Goal: Task Accomplishment & Management: Complete application form

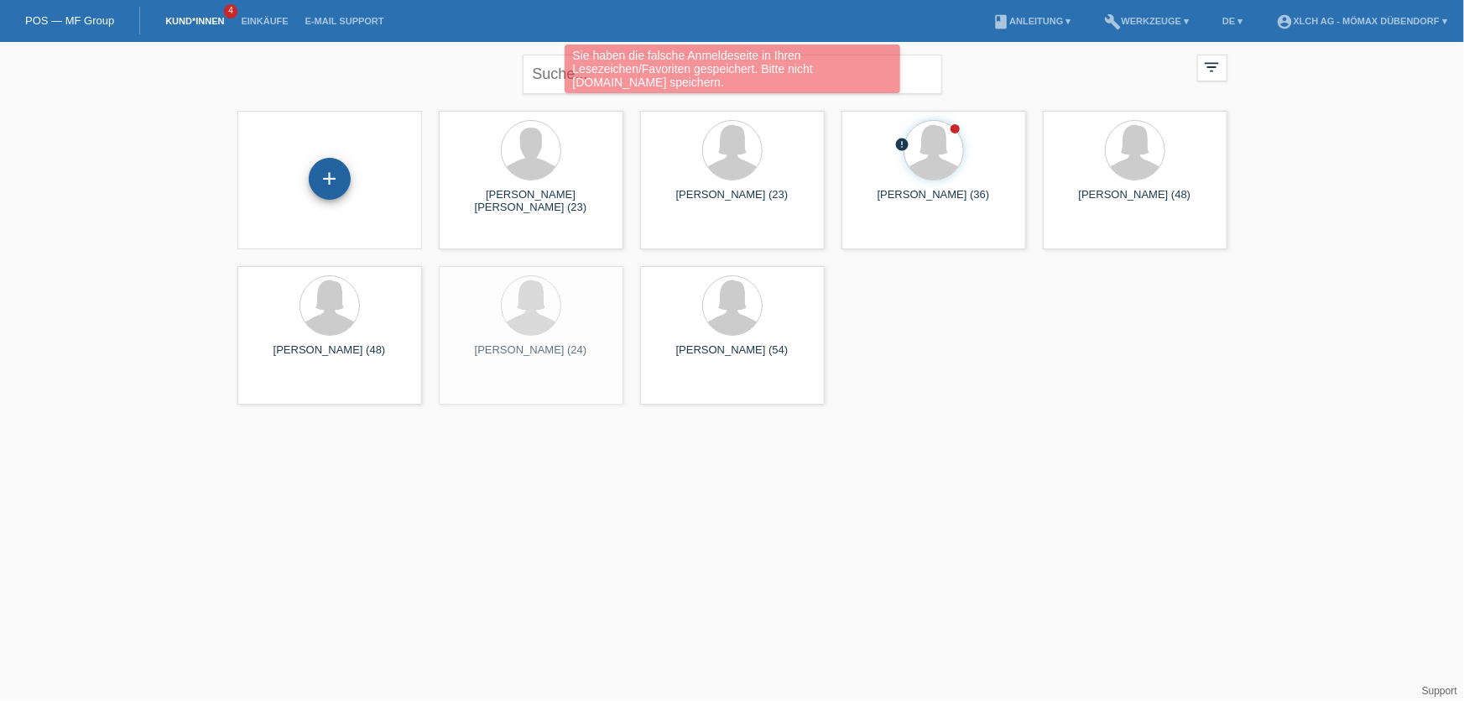
click at [340, 178] on div "+" at bounding box center [330, 178] width 40 height 29
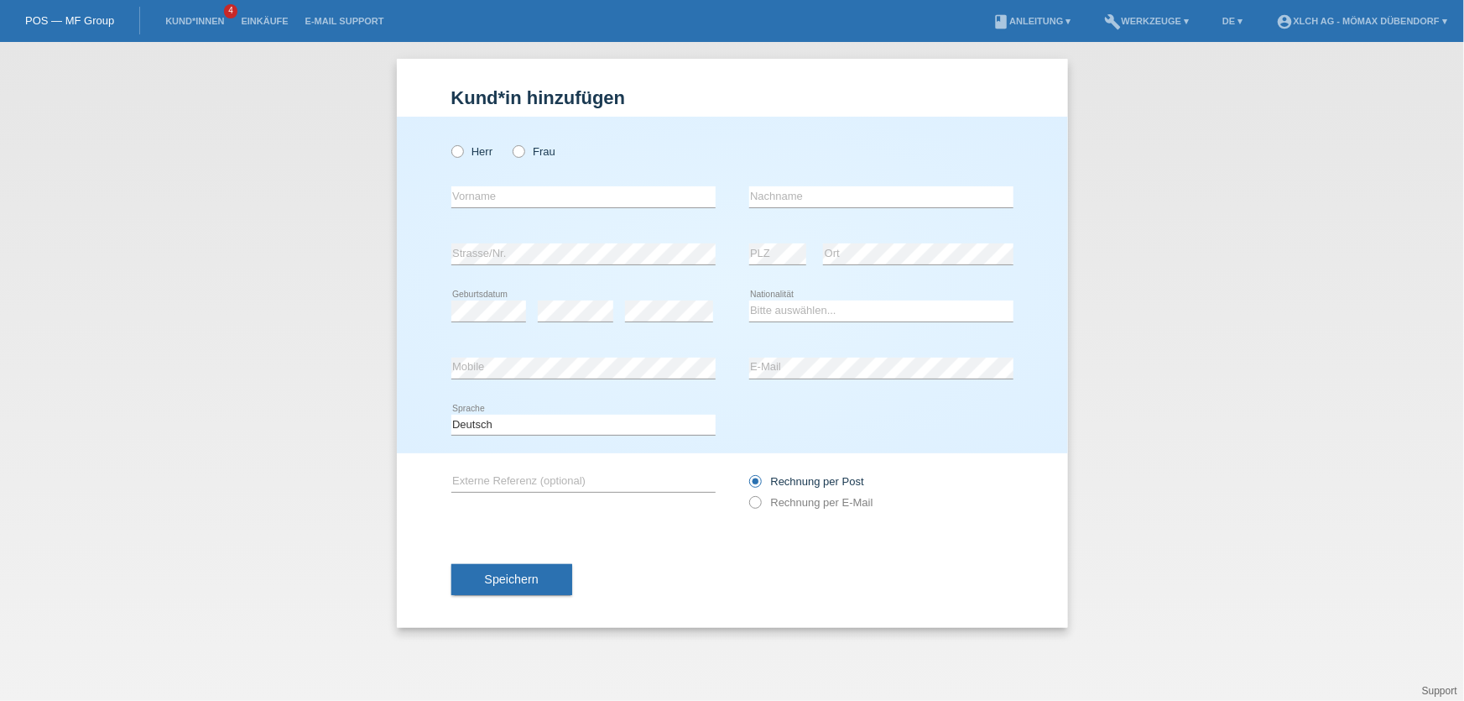
click at [519, 159] on div "Herr Frau" at bounding box center [583, 151] width 264 height 34
click at [510, 143] on icon at bounding box center [510, 143] width 0 height 0
click at [519, 154] on input "Frau" at bounding box center [518, 150] width 11 height 11
radio input "true"
click at [522, 187] on input "text" at bounding box center [583, 196] width 264 height 21
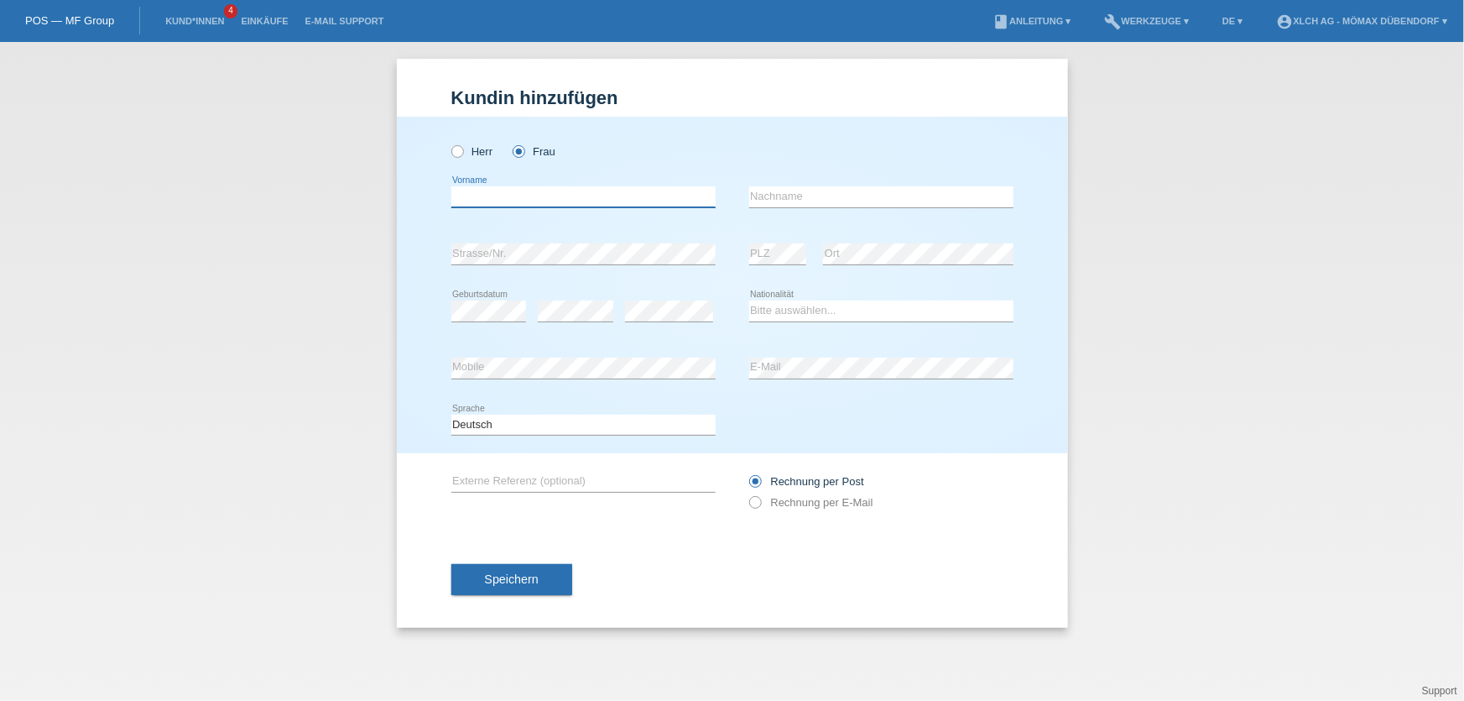
paste input "Marina"
type input "Marina"
click at [800, 201] on input "text" at bounding box center [881, 196] width 264 height 21
paste input "Kostrova"
type input "Kostrova"
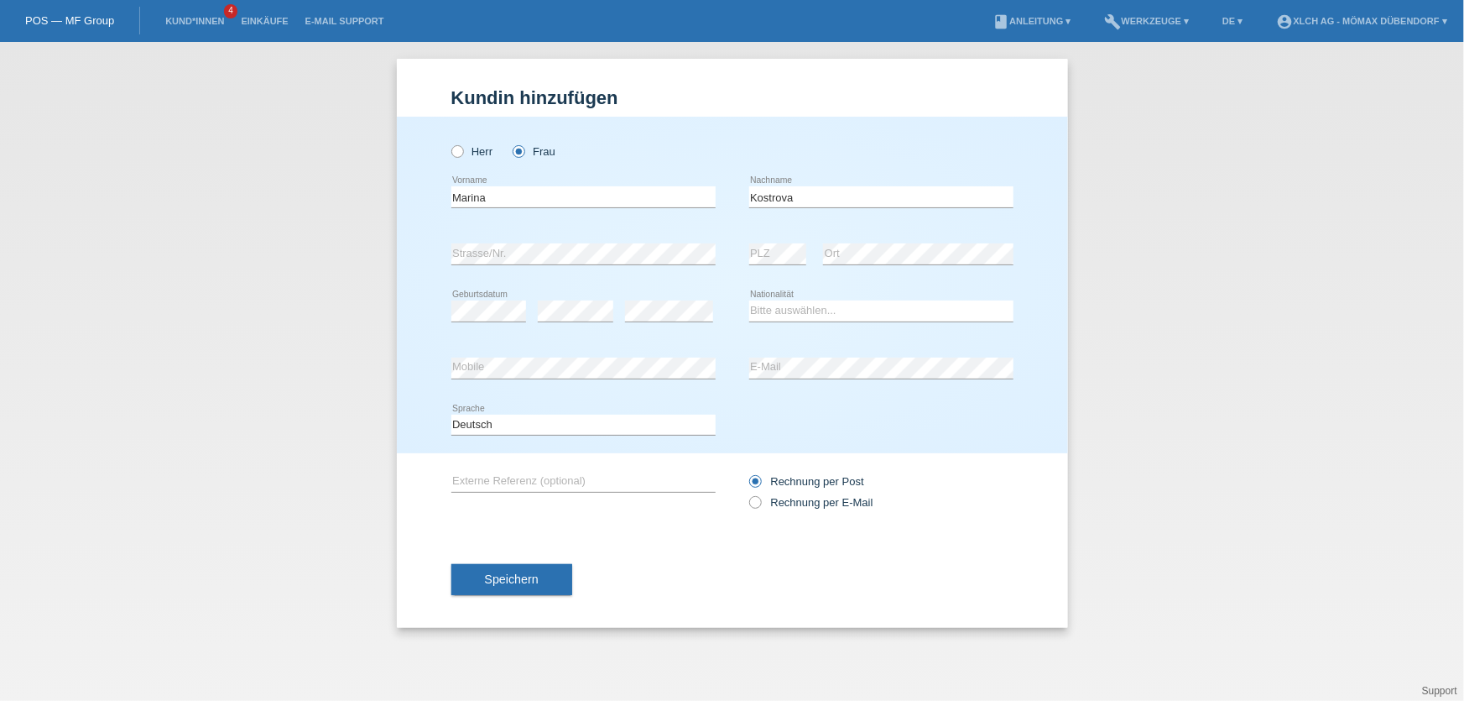
click at [698, 340] on div "error Mobile" at bounding box center [583, 368] width 264 height 57
click at [823, 317] on select "Bitte auswählen... Schweiz Deutschland Liechtenstein Österreich ------------ Af…" at bounding box center [881, 310] width 264 height 20
click at [731, 286] on div "error Geburtsdatum error error Bitte auswählen..." at bounding box center [732, 311] width 562 height 57
click at [581, 336] on div "error" at bounding box center [576, 311] width 76 height 57
click at [512, 576] on span "Speichern" at bounding box center [512, 578] width 54 height 13
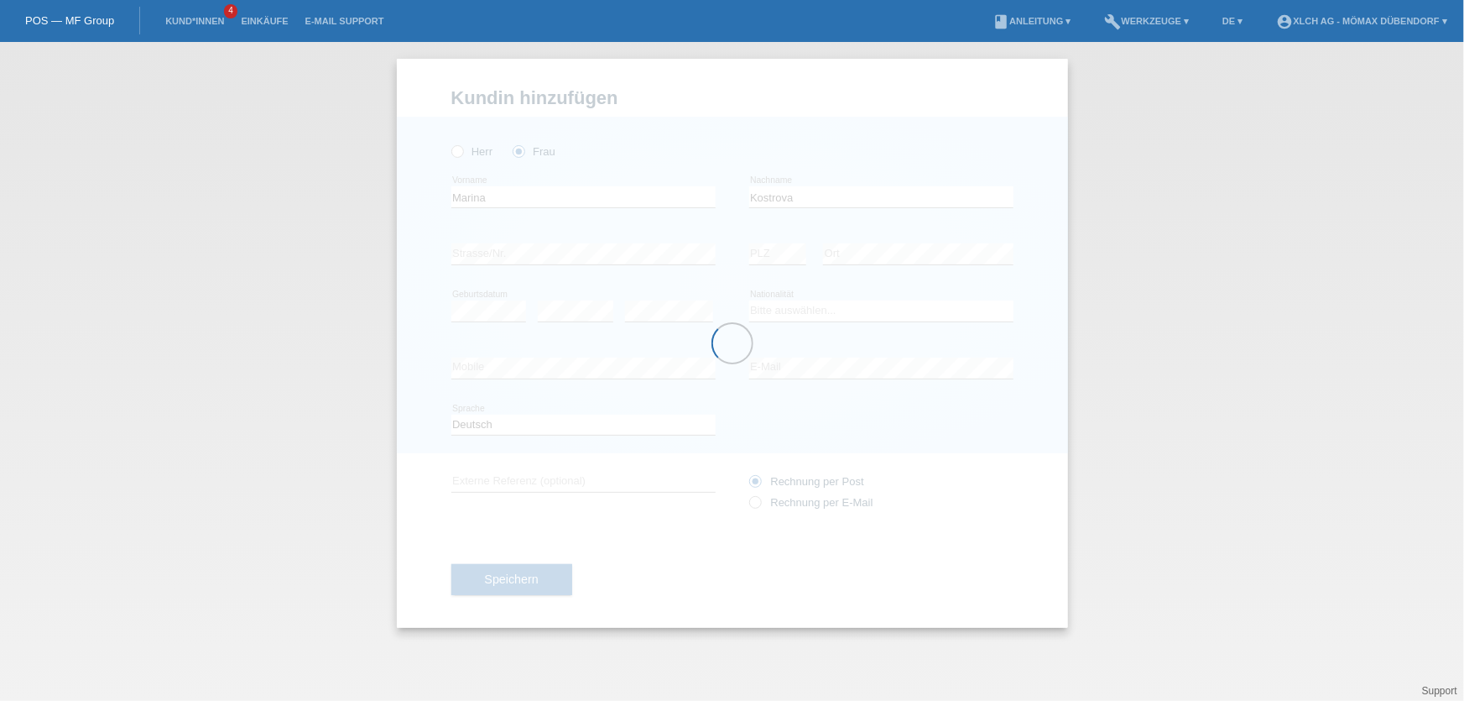
click at [814, 307] on div at bounding box center [732, 343] width 671 height 569
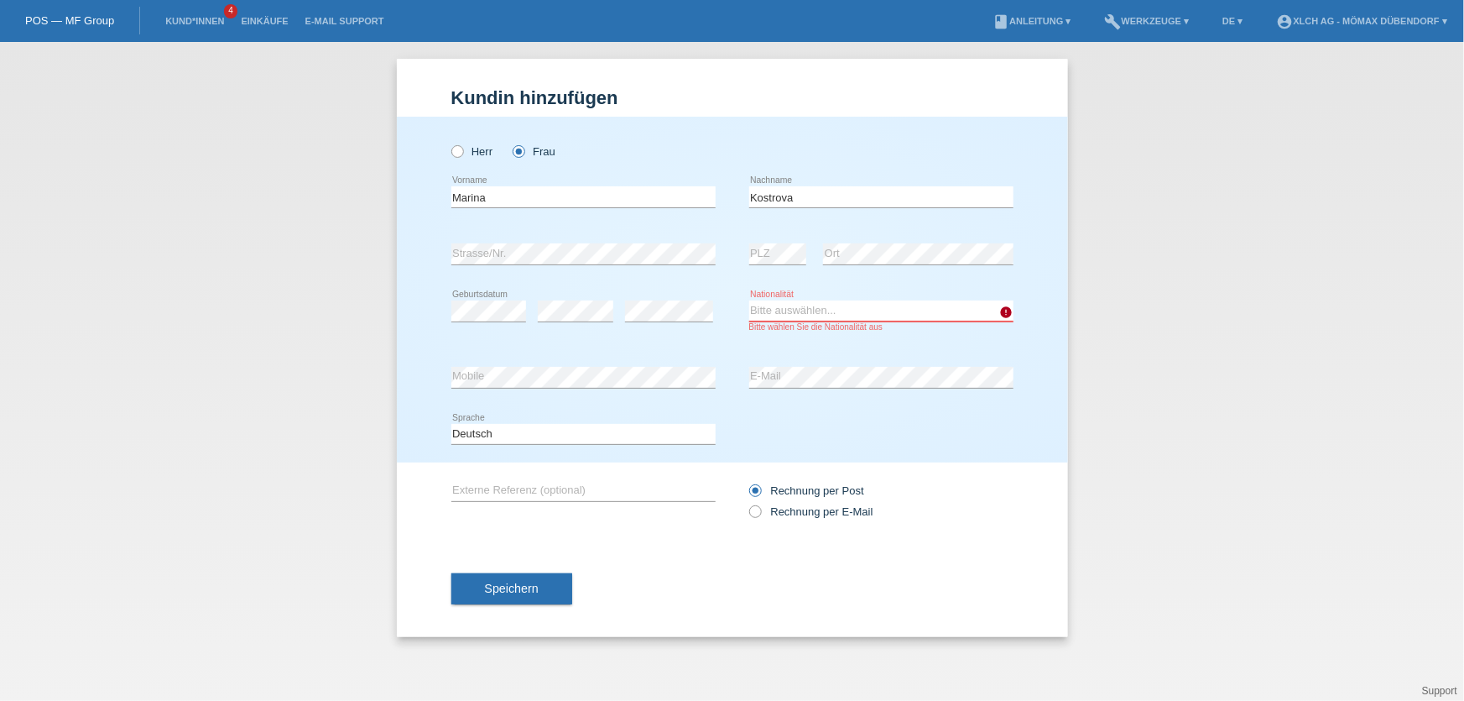
click at [818, 313] on select "Bitte auswählen... Schweiz Deutschland Liechtenstein Österreich ------------ Af…" at bounding box center [881, 310] width 264 height 20
select select "CH"
click at [749, 300] on select "Bitte auswählen... Schweiz Deutschland Liechtenstein Österreich ------------ Af…" at bounding box center [881, 310] width 264 height 20
click at [487, 593] on button "Speichern" at bounding box center [511, 589] width 121 height 32
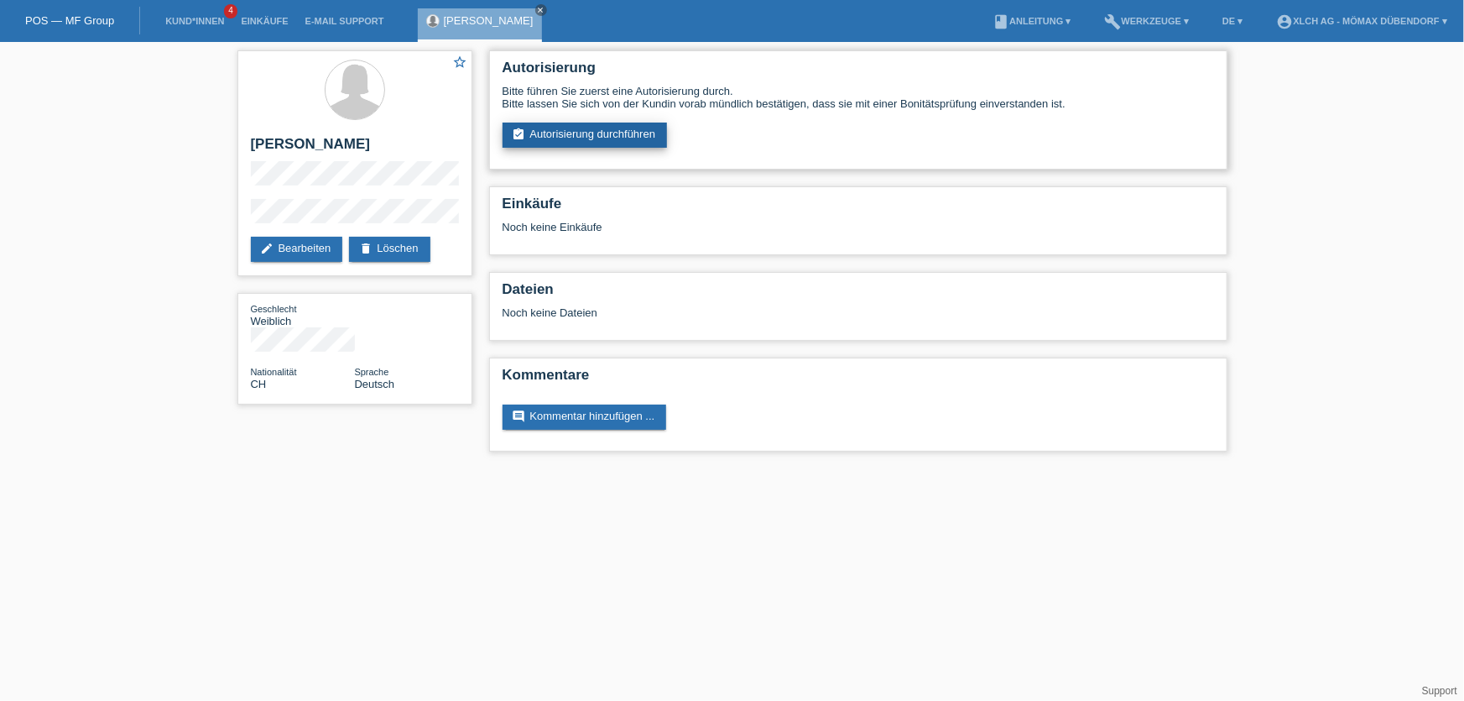
click at [611, 123] on link "assignment_turned_in Autorisierung durchführen" at bounding box center [585, 135] width 165 height 25
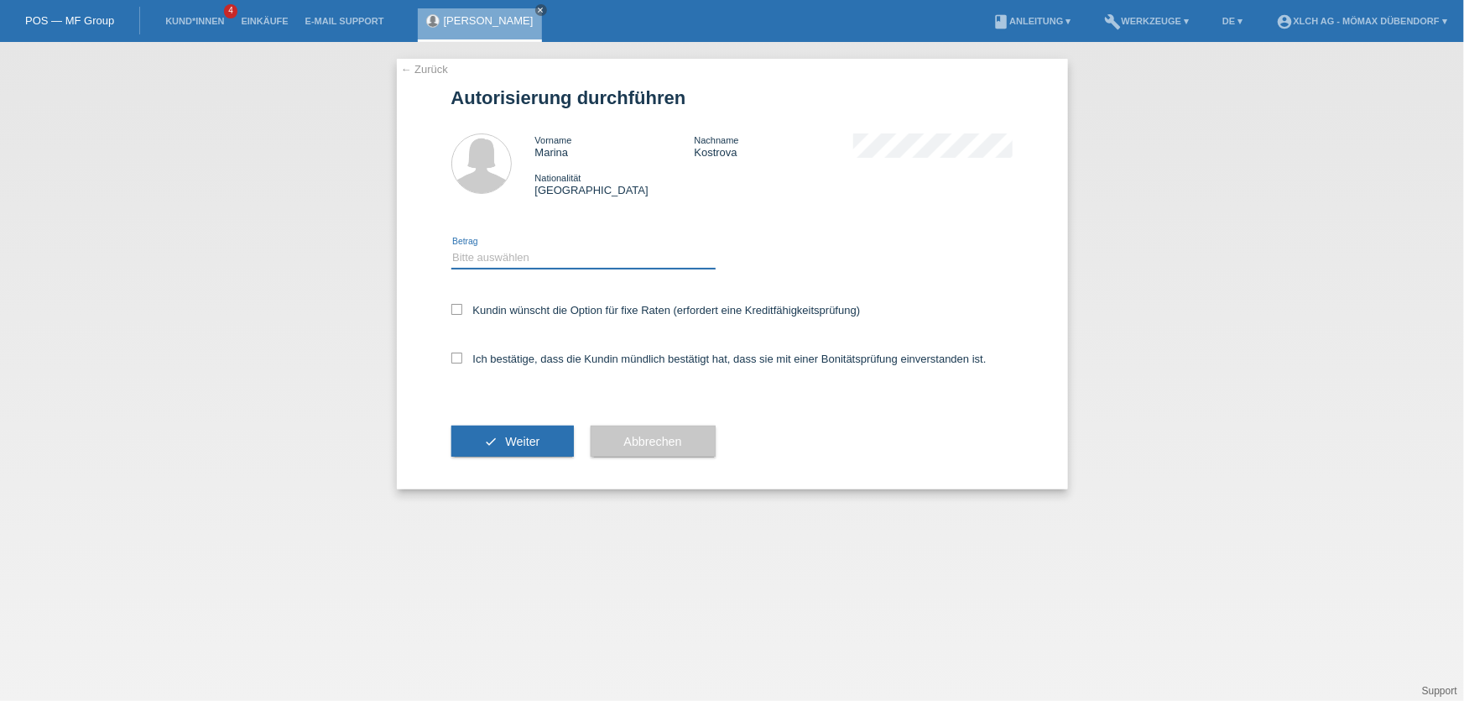
click at [470, 254] on select "Bitte auswählen CHF 1.00 - CHF 499.00 CHF 500.00 - CHF 1'999.00 CHF 2'000.00 - …" at bounding box center [583, 258] width 264 height 20
select select "2"
click at [451, 248] on select "Bitte auswählen CHF 1.00 - CHF 499.00 CHF 500.00 - CHF 1'999.00 CHF 2'000.00 - …" at bounding box center [583, 258] width 264 height 20
click at [461, 309] on label "Kundin wünscht die Option für fixe Raten (erfordert eine Kreditfähigkeitsprüfun…" at bounding box center [655, 310] width 409 height 13
click at [461, 309] on input "Kundin wünscht die Option für fixe Raten (erfordert eine Kreditfähigkeitsprüfun…" at bounding box center [456, 309] width 11 height 11
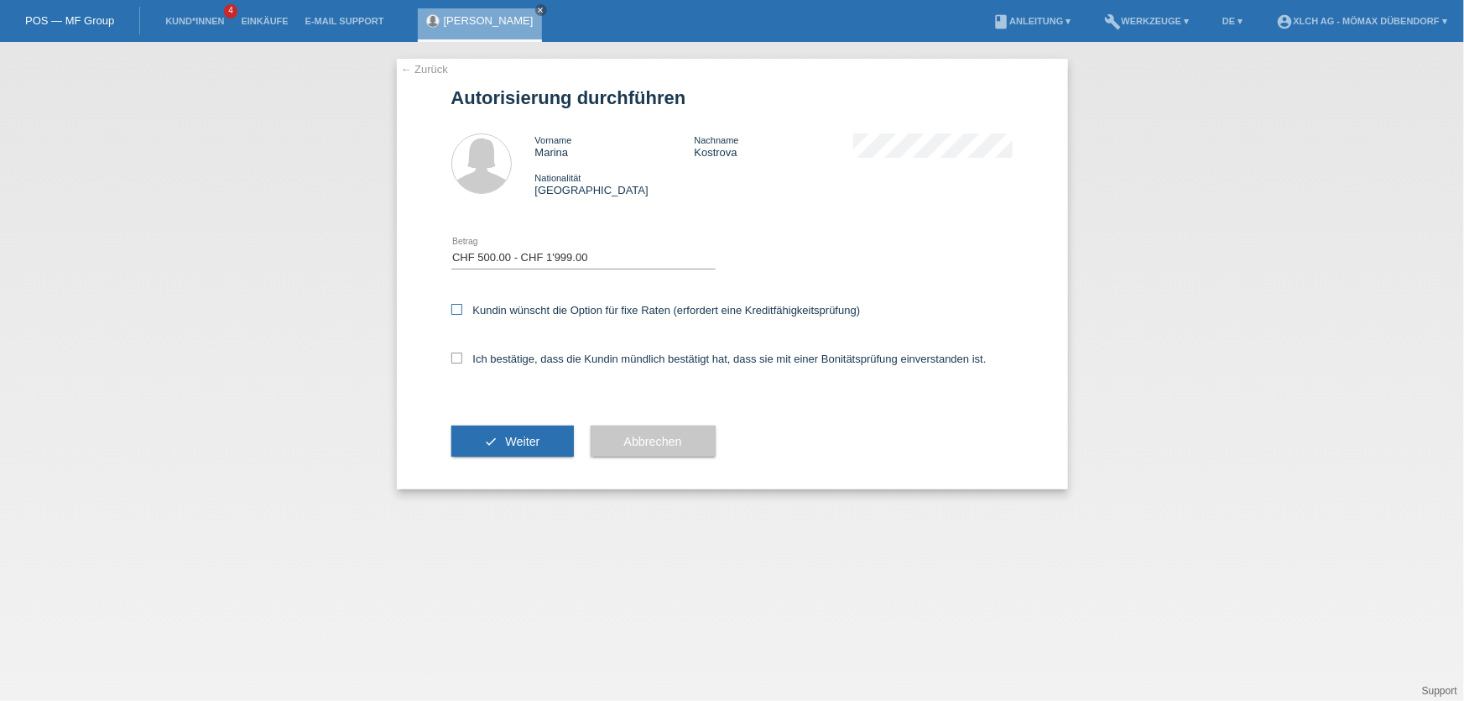
checkbox input "true"
click at [459, 355] on icon at bounding box center [456, 357] width 11 height 11
click at [459, 355] on input "Ich bestätige, dass die Kundin mündlich bestätigt hat, dass sie mit einer Bonit…" at bounding box center [456, 357] width 11 height 11
checkbox input "true"
click at [491, 441] on icon "check" at bounding box center [491, 441] width 13 height 13
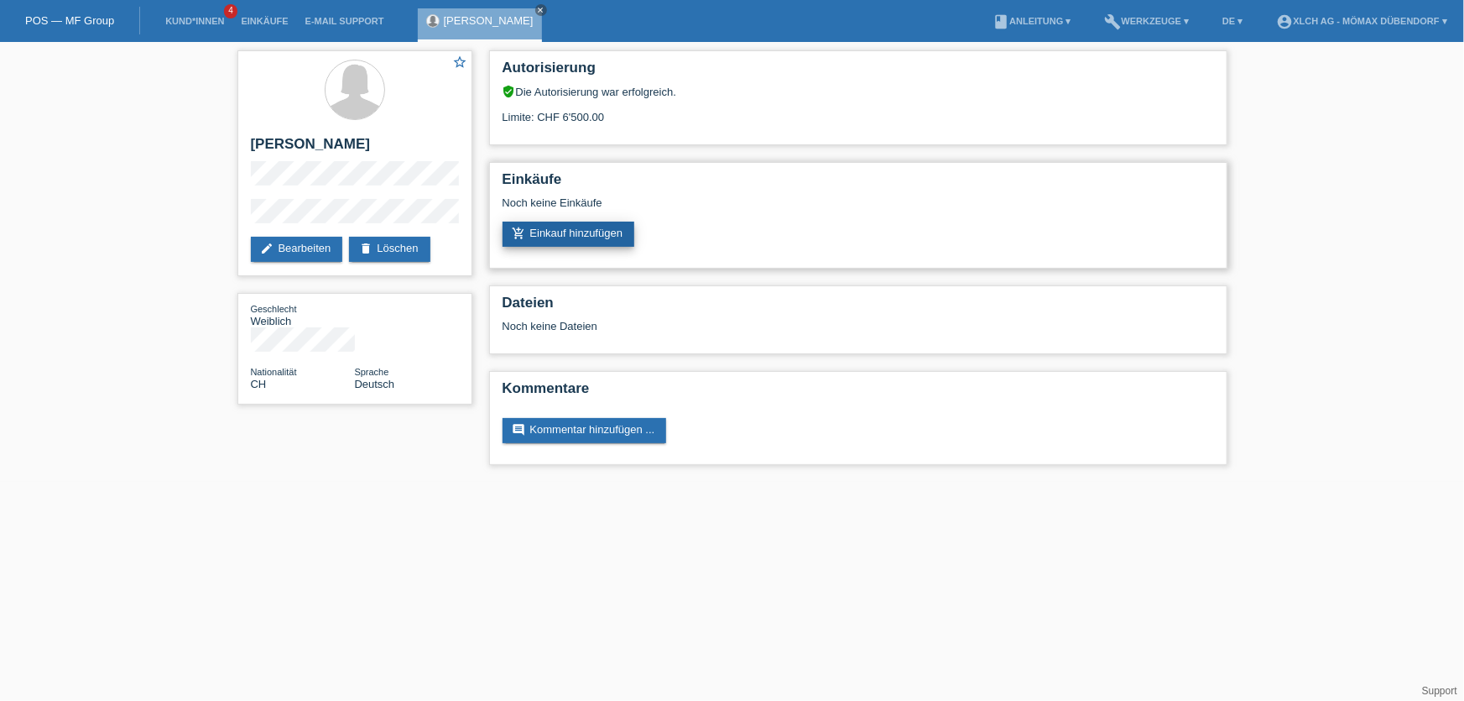
click at [585, 227] on link "add_shopping_cart Einkauf hinzufügen" at bounding box center [569, 234] width 133 height 25
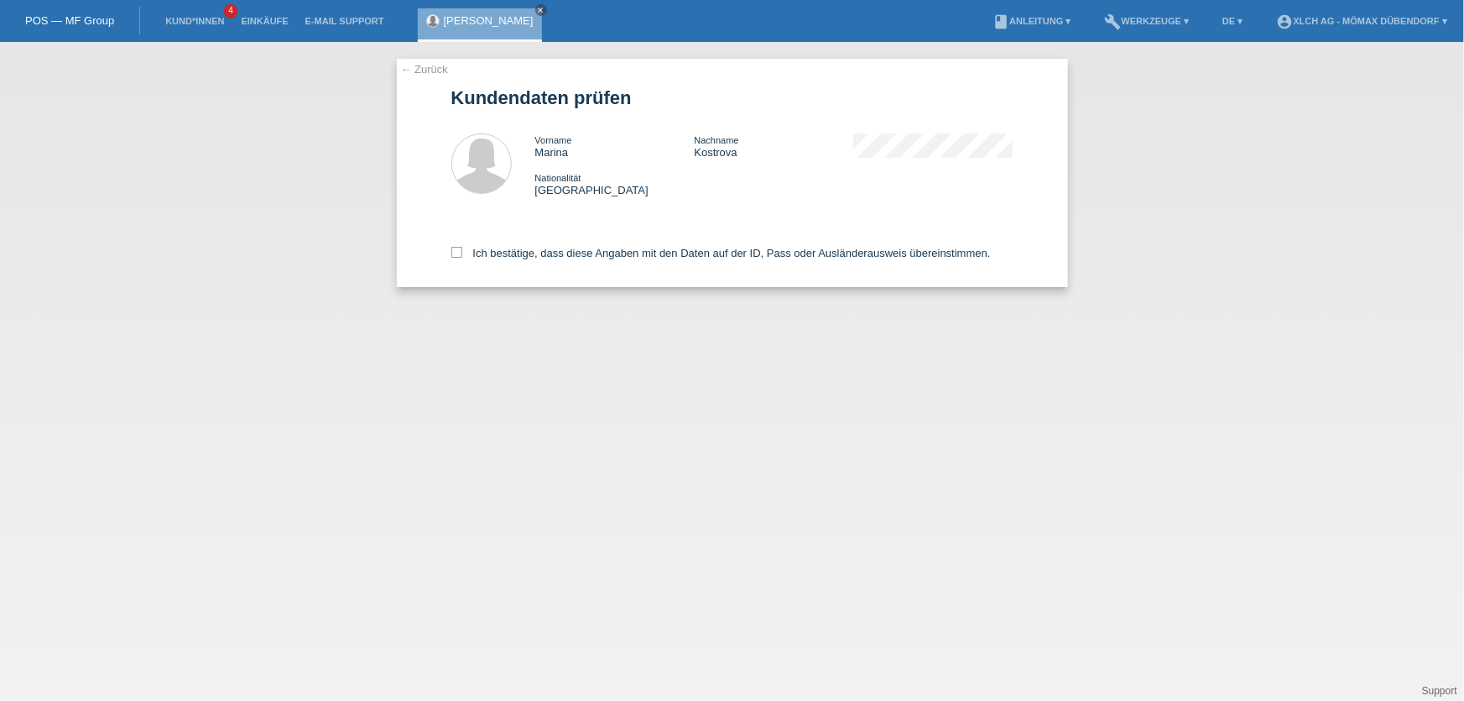
click at [456, 245] on div "Ich bestätige, dass diese Angaben mit den Daten auf der ID, Pass oder Ausländer…" at bounding box center [732, 250] width 562 height 74
click at [459, 252] on icon at bounding box center [456, 252] width 11 height 11
click at [459, 252] on input "Ich bestätige, dass diese Angaben mit den Daten auf der ID, Pass oder Ausländer…" at bounding box center [456, 252] width 11 height 11
checkbox input "true"
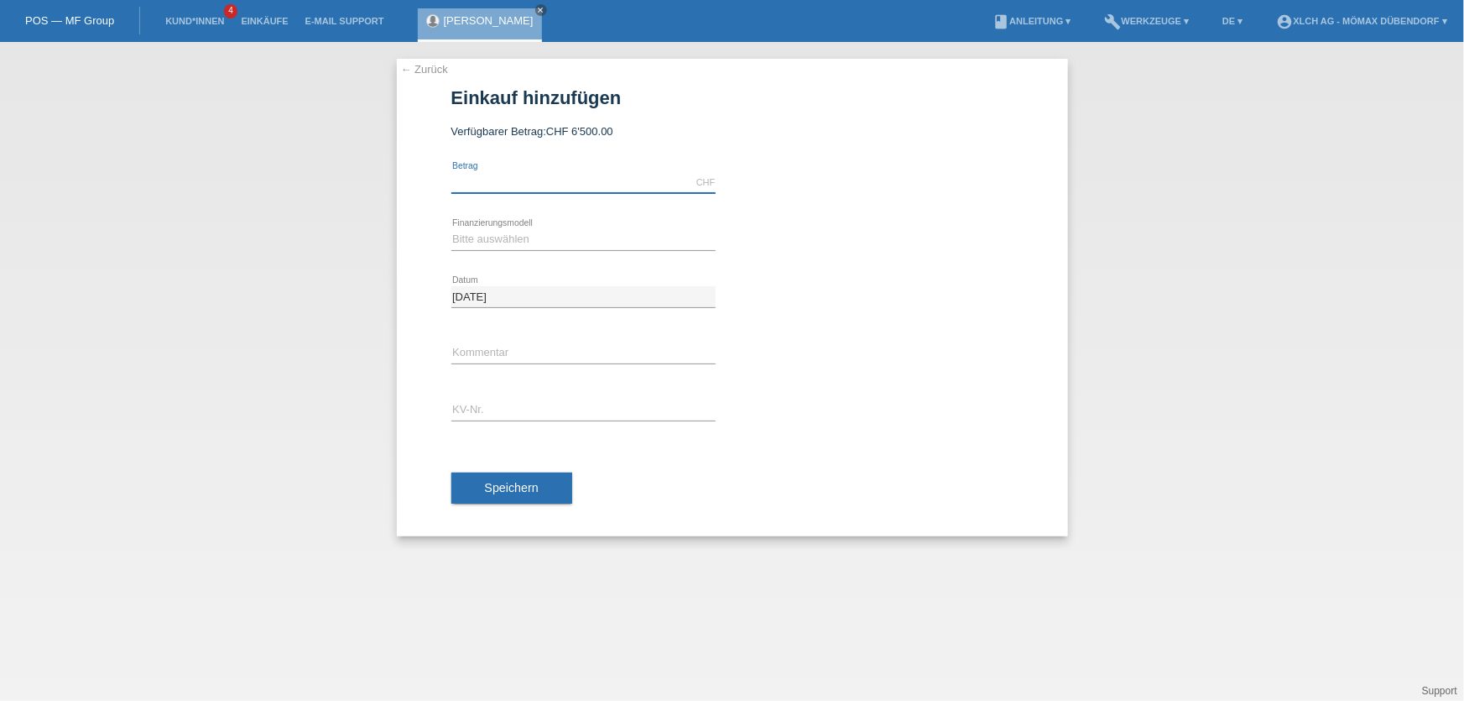
drag, startPoint x: 485, startPoint y: 184, endPoint x: 508, endPoint y: 196, distance: 26.7
click at [485, 184] on input "text" at bounding box center [583, 182] width 264 height 21
type input "1541.50"
click at [571, 237] on select "Bitte auswählen Kauf auf Rechnung mit Teilzahlungsoption Fixe Raten - Zinsübern…" at bounding box center [583, 239] width 264 height 20
select select "113"
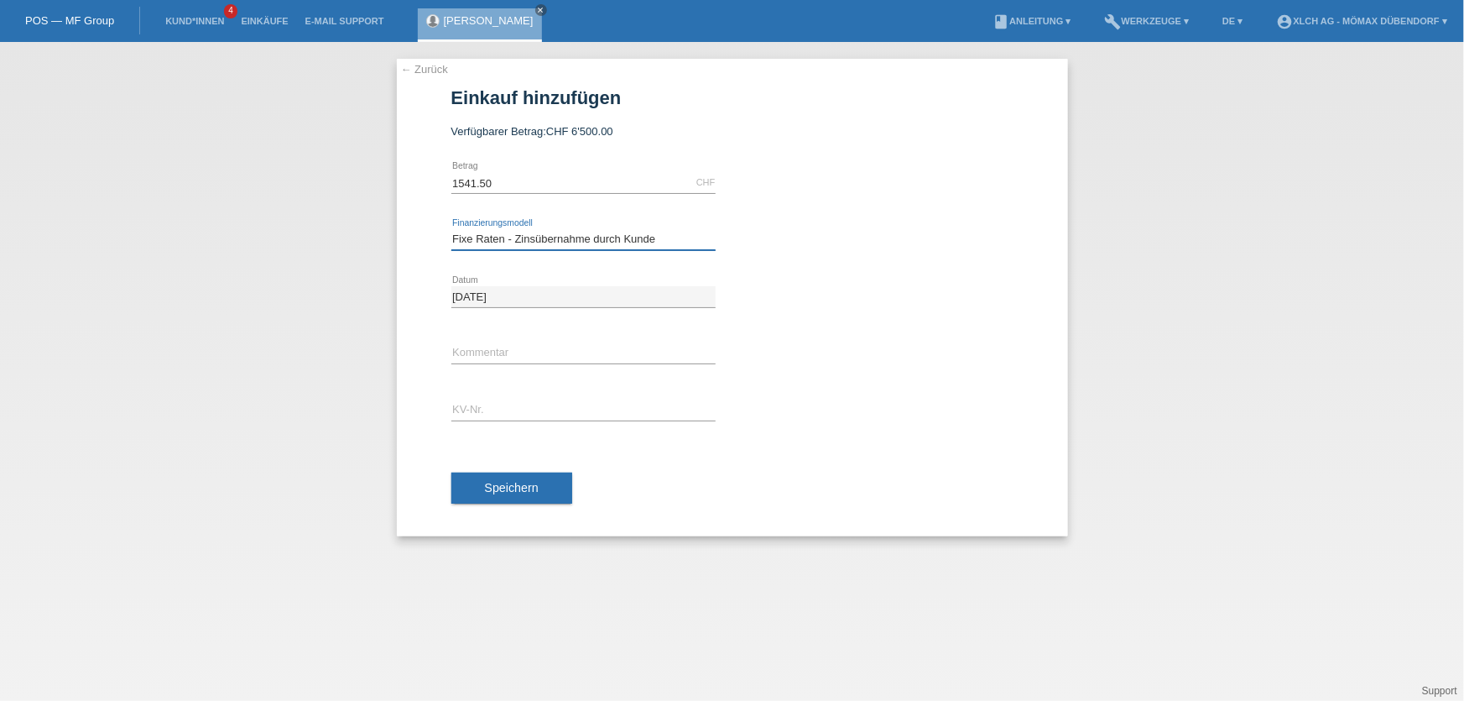
click at [451, 229] on select "Bitte auswählen Kauf auf Rechnung mit Teilzahlungsoption Fixe Raten - Zinsübern…" at bounding box center [583, 239] width 264 height 20
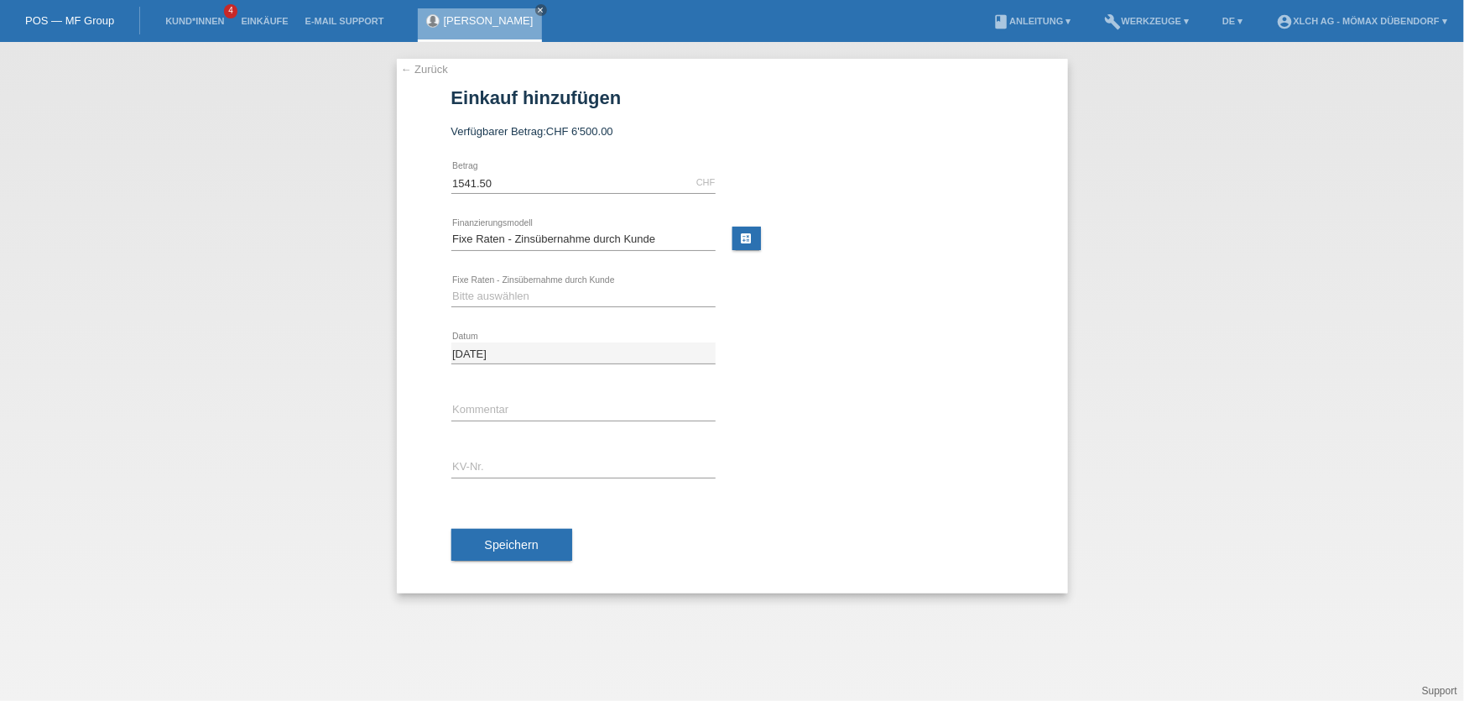
click at [751, 237] on link "calculate" at bounding box center [746, 238] width 29 height 23
type input "1541.50"
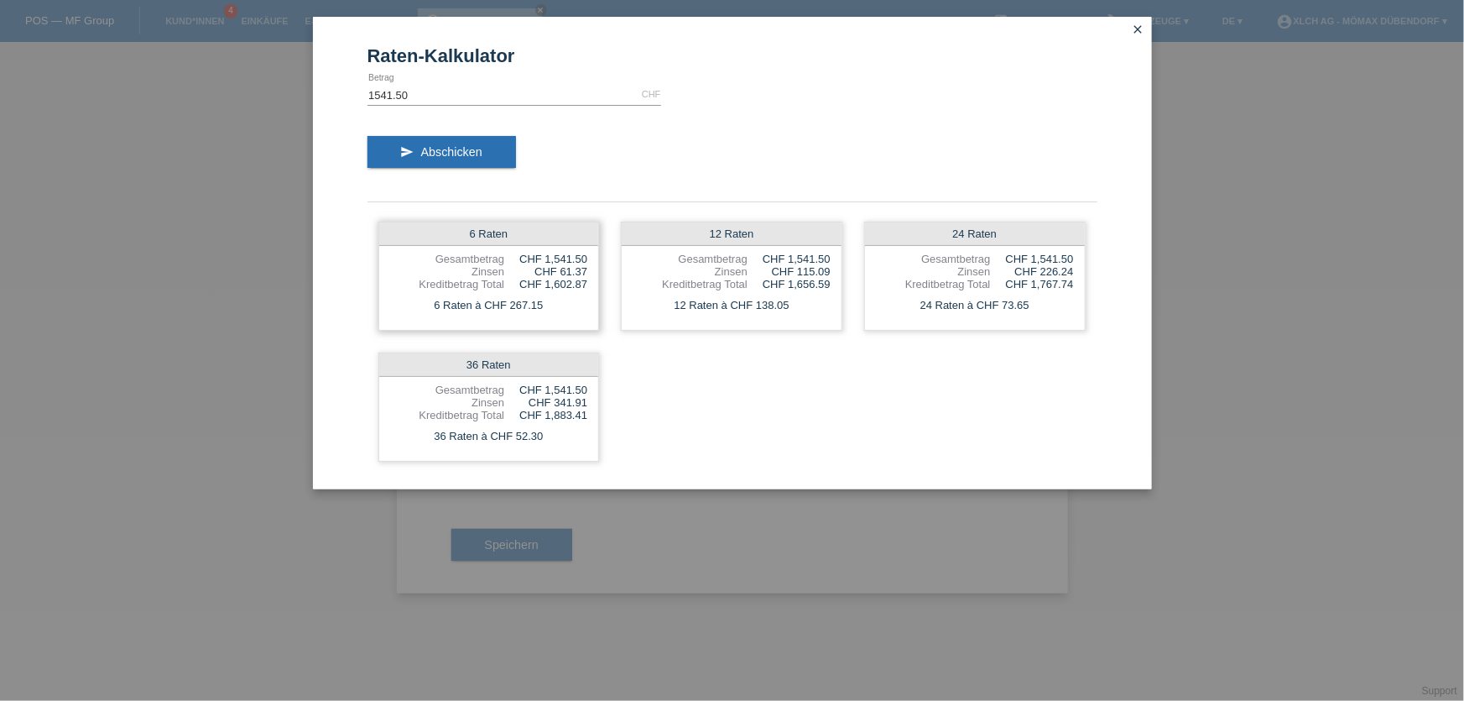
drag, startPoint x: 560, startPoint y: 268, endPoint x: 593, endPoint y: 268, distance: 32.7
click at [593, 268] on div "6 Raten Gesamtbetrag CHF 1,541.50 Zinsen CHF 61.37 Kreditbetrag Total CHF 1,602…" at bounding box center [489, 276] width 222 height 109
drag, startPoint x: 512, startPoint y: 300, endPoint x: 571, endPoint y: 300, distance: 58.7
click at [571, 300] on div "6 Raten à CHF 267.15" at bounding box center [489, 306] width 220 height 22
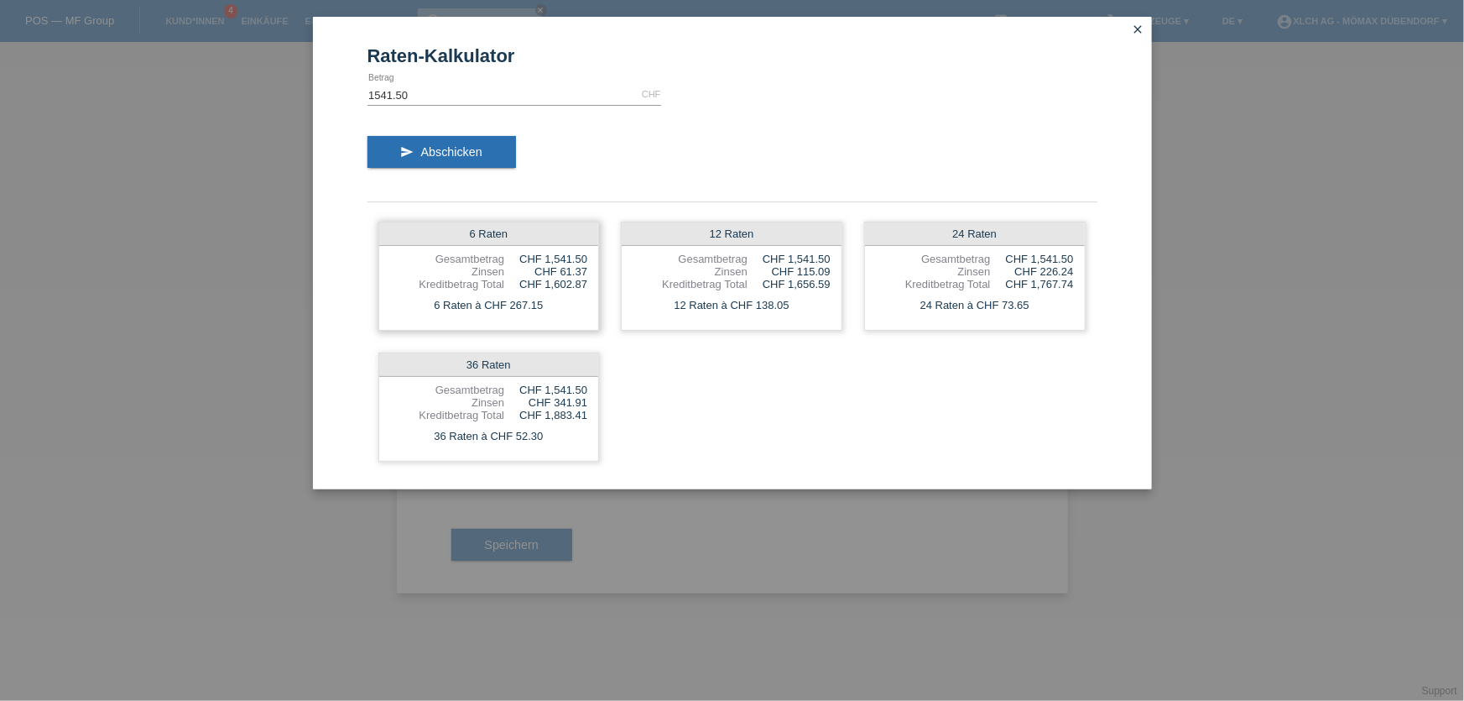
click at [571, 300] on div "6 Raten à CHF 267.15" at bounding box center [489, 306] width 220 height 22
click at [845, 243] on div "6 Raten Gesamtbetrag CHF 1,541.50 Zinsen CHF 61.37 Kreditbetrag Total CHF 1,602…" at bounding box center [733, 342] width 730 height 262
click at [825, 265] on div "CHF 115.09" at bounding box center [789, 271] width 83 height 13
drag, startPoint x: 798, startPoint y: 268, endPoint x: 879, endPoint y: 276, distance: 81.7
click at [879, 276] on div "6 Raten Gesamtbetrag CHF 1,541.50 Zinsen CHF 61.37 Kreditbetrag Total CHF 1,602…" at bounding box center [733, 342] width 730 height 262
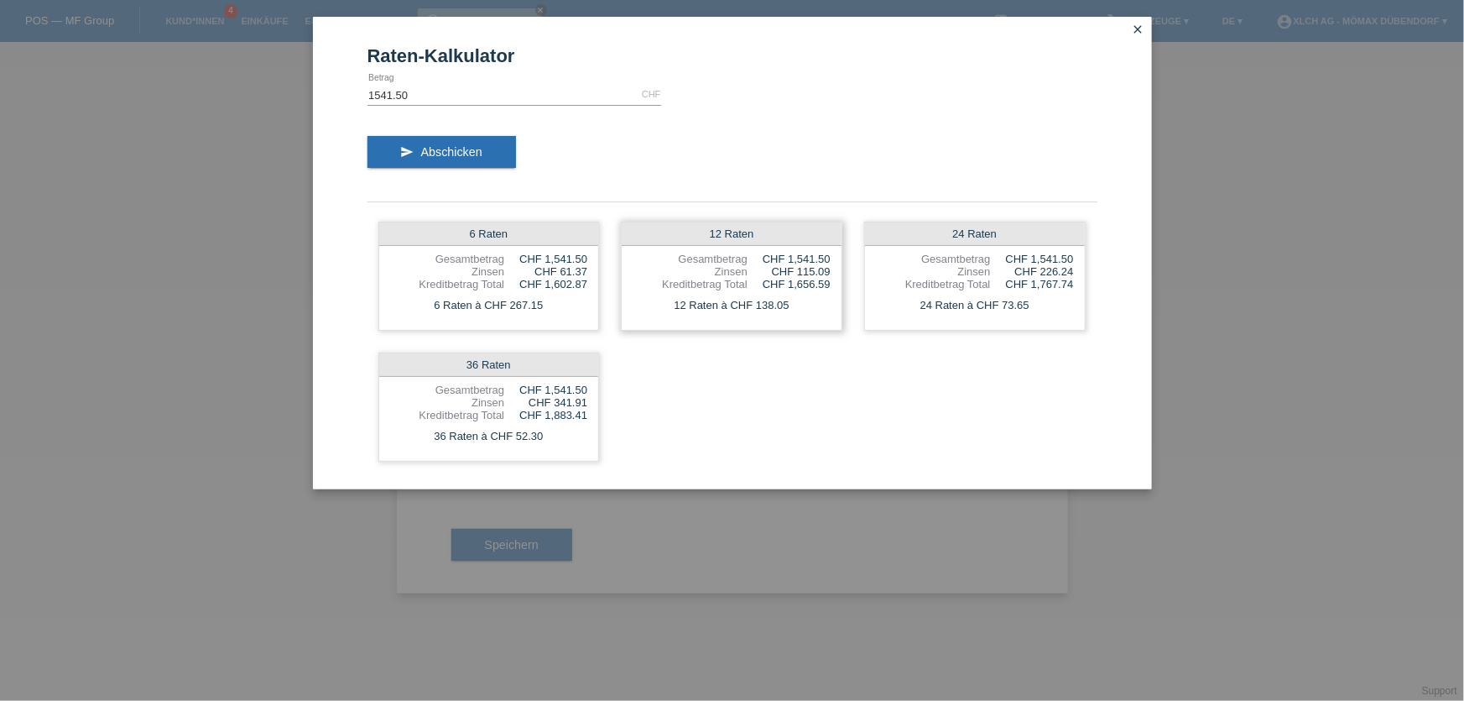
click at [804, 269] on div "CHF 115.09" at bounding box center [789, 271] width 83 height 13
drag, startPoint x: 767, startPoint y: 302, endPoint x: 748, endPoint y: 302, distance: 19.3
click at [759, 302] on div "12 Raten à CHF 138.05" at bounding box center [732, 306] width 220 height 22
drag, startPoint x: 748, startPoint y: 302, endPoint x: 832, endPoint y: 310, distance: 84.3
click at [832, 310] on div "12 Raten à CHF 138.05" at bounding box center [732, 306] width 220 height 22
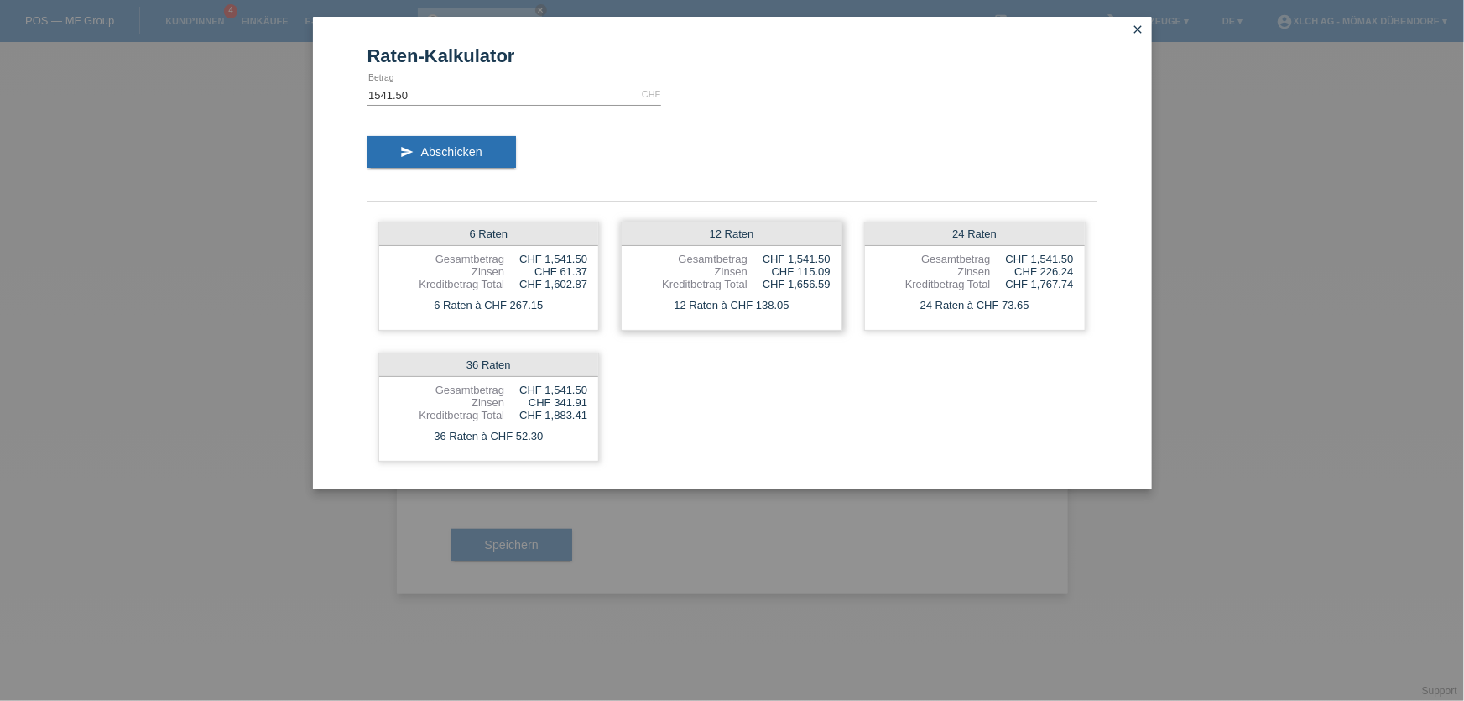
click at [832, 310] on div "12 Raten à CHF 138.05" at bounding box center [732, 306] width 220 height 22
click at [816, 307] on div "12 Raten à CHF 138.05" at bounding box center [732, 306] width 220 height 22
click at [1136, 23] on icon "close" at bounding box center [1138, 29] width 13 height 13
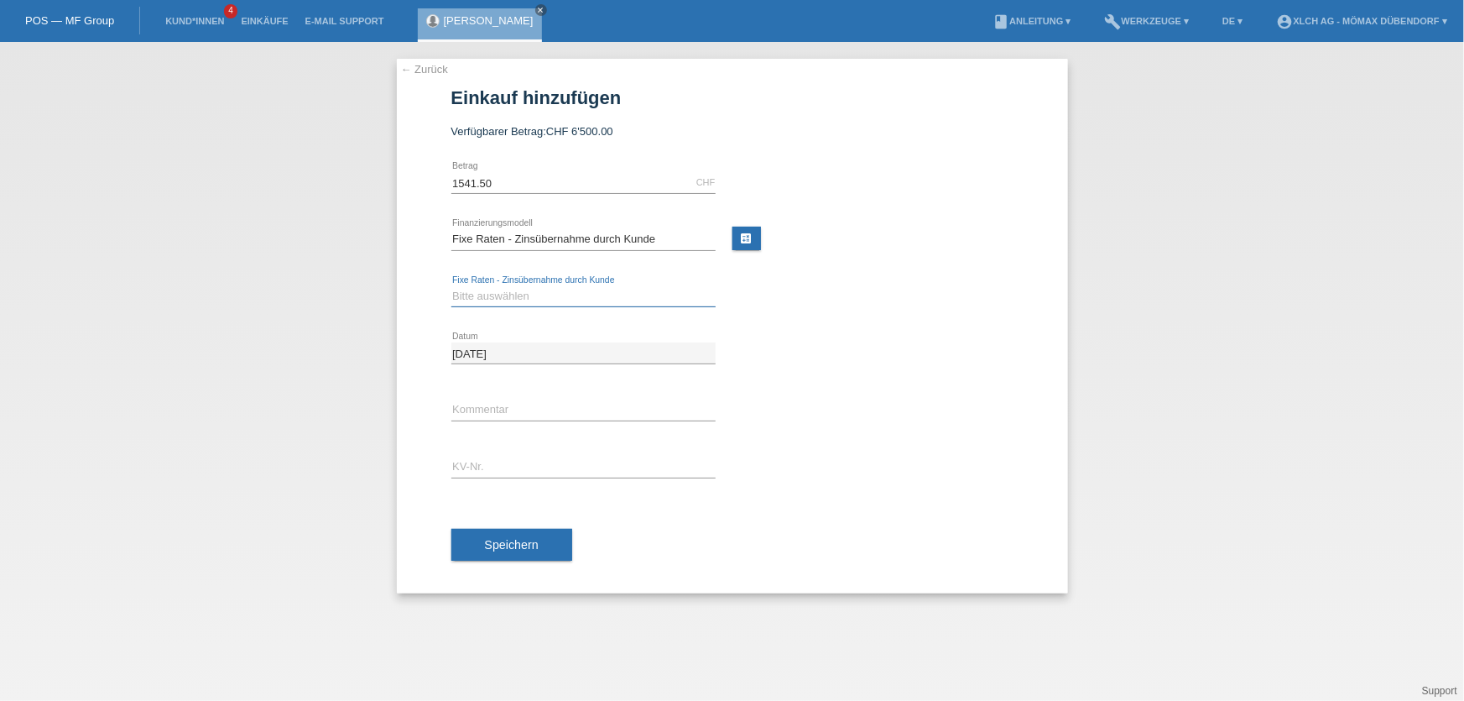
click at [541, 300] on select "Bitte auswählen 6 Raten 12 Raten 24 Raten 36 Raten" at bounding box center [583, 296] width 264 height 20
select select "325"
click at [451, 286] on select "Bitte auswählen 6 Raten 12 Raten 24 Raten 36 Raten" at bounding box center [583, 296] width 264 height 20
click at [489, 470] on input "text" at bounding box center [583, 466] width 264 height 21
click at [512, 469] on input "text" at bounding box center [583, 466] width 264 height 21
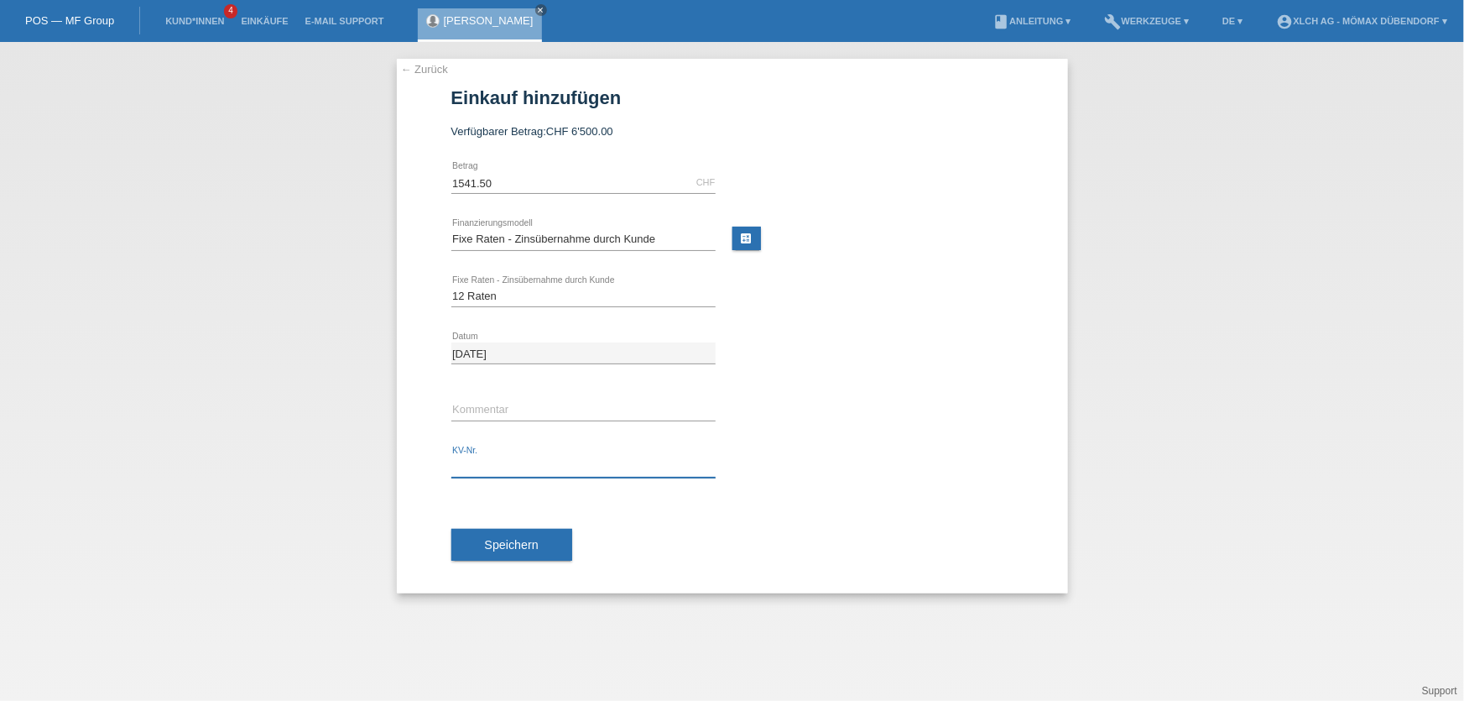
paste input "DDNDQ4"
type input "DDNDQ4"
click at [495, 534] on button "Speichern" at bounding box center [511, 545] width 121 height 32
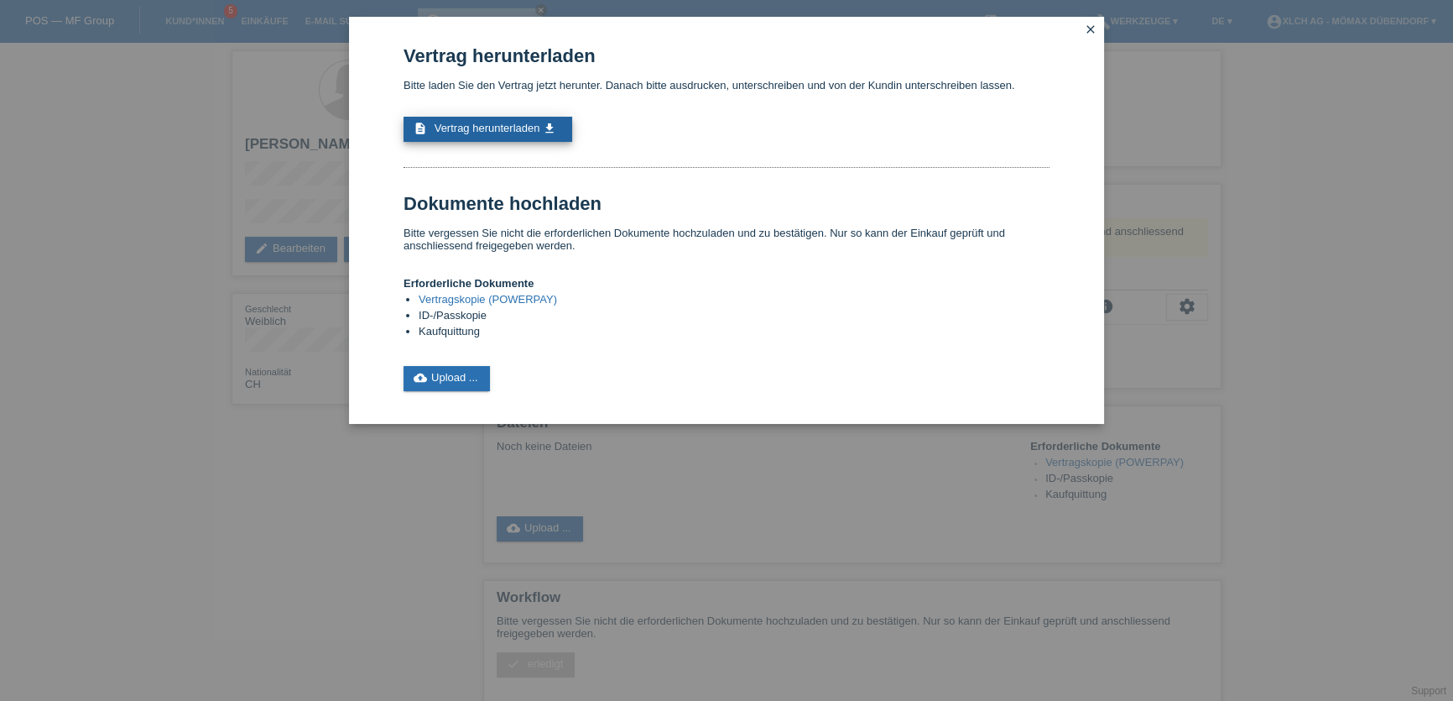
click at [445, 128] on span "Vertrag herunterladen" at bounding box center [488, 128] width 106 height 13
click at [477, 366] on link "cloud_upload Upload ..." at bounding box center [447, 378] width 86 height 25
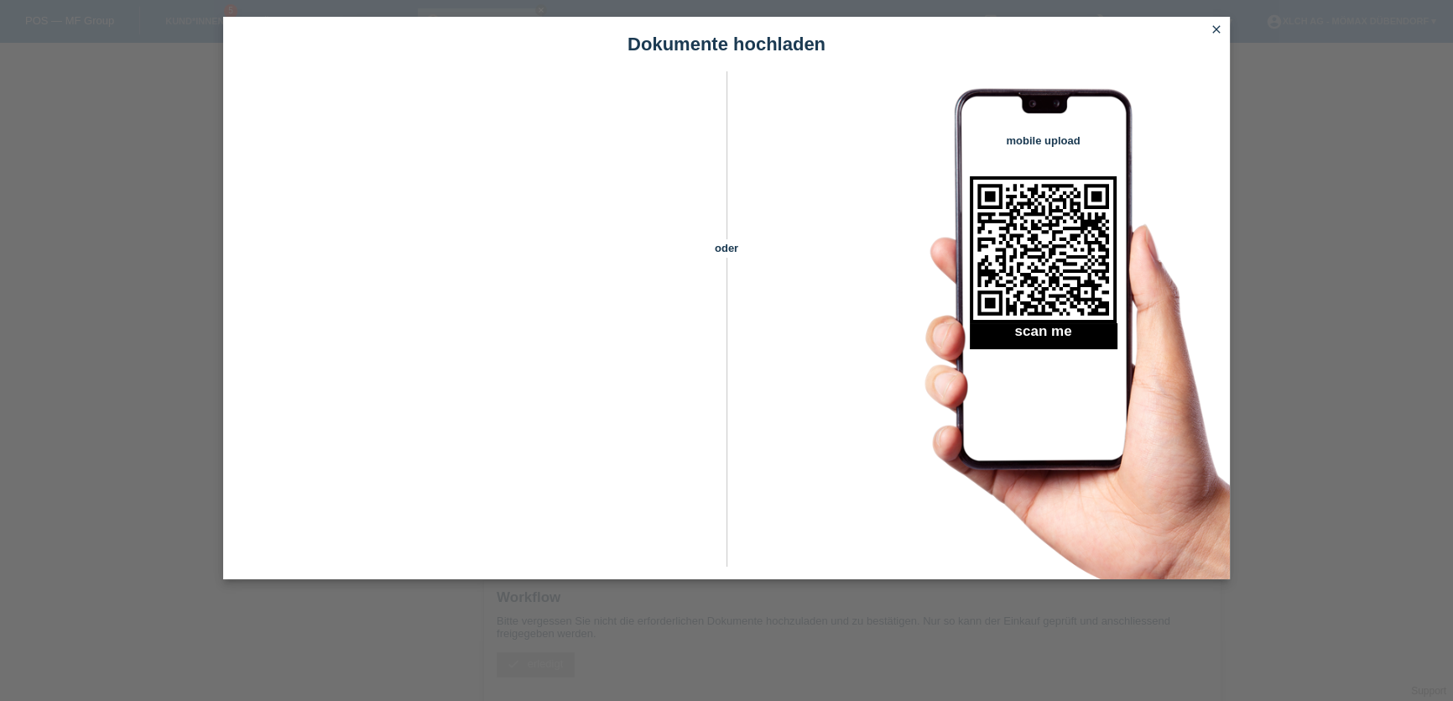
click at [1217, 28] on icon "close" at bounding box center [1216, 29] width 13 height 13
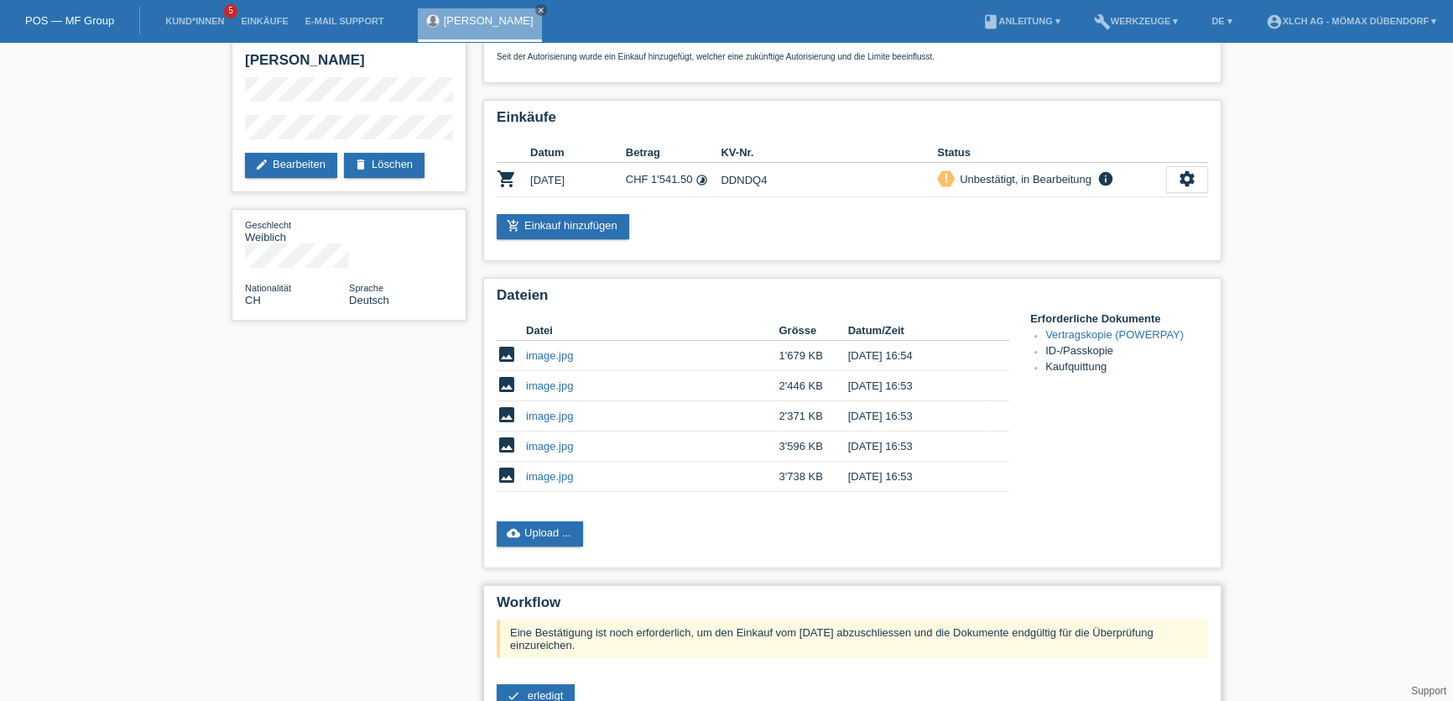
scroll to position [235, 0]
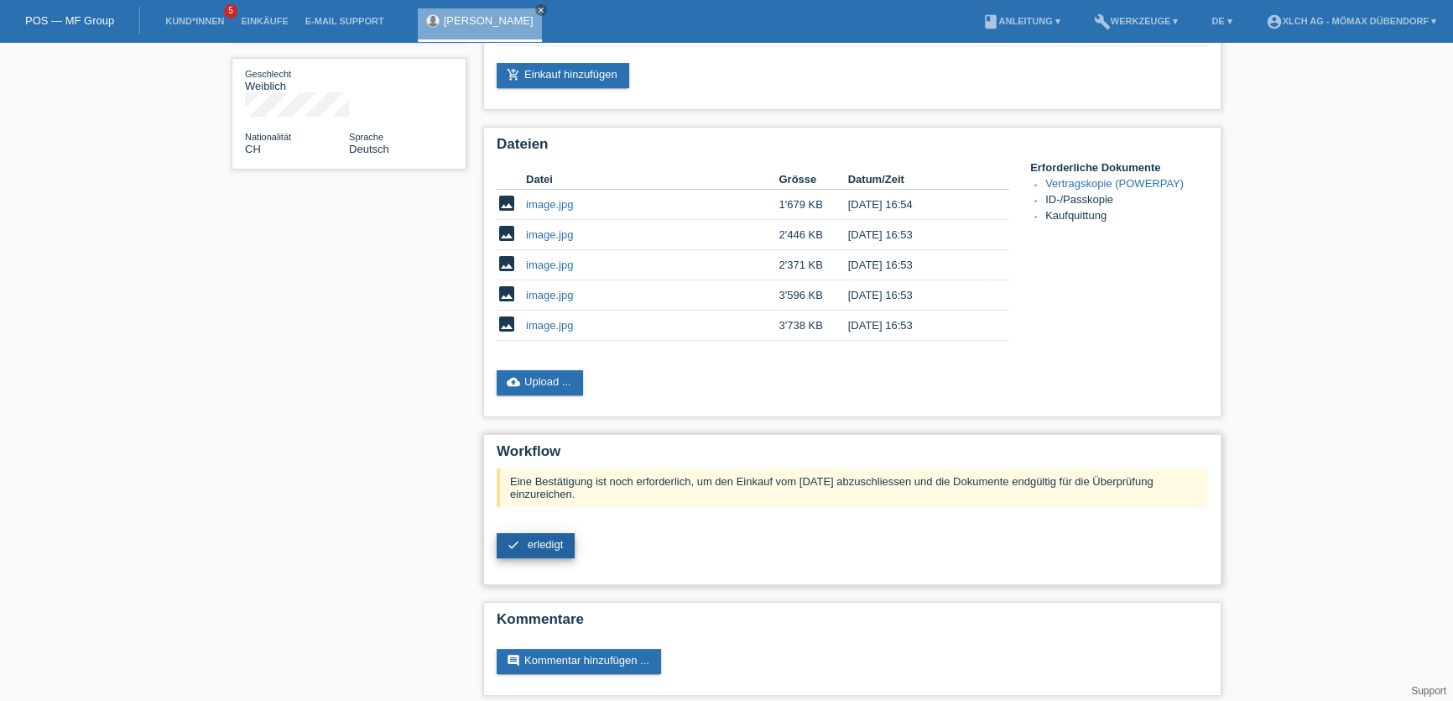
click at [552, 538] on span "erledigt" at bounding box center [546, 544] width 36 height 13
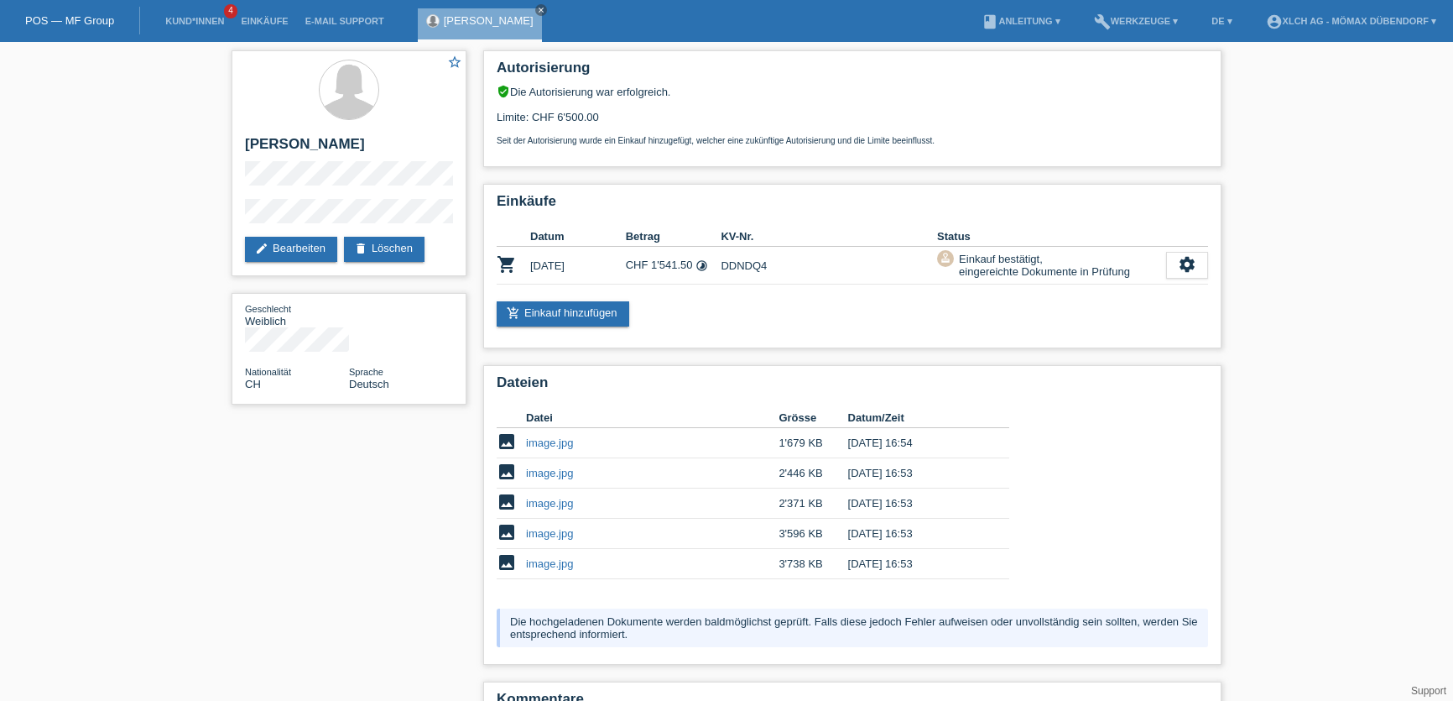
scroll to position [81, 0]
